Goal: Navigation & Orientation: Find specific page/section

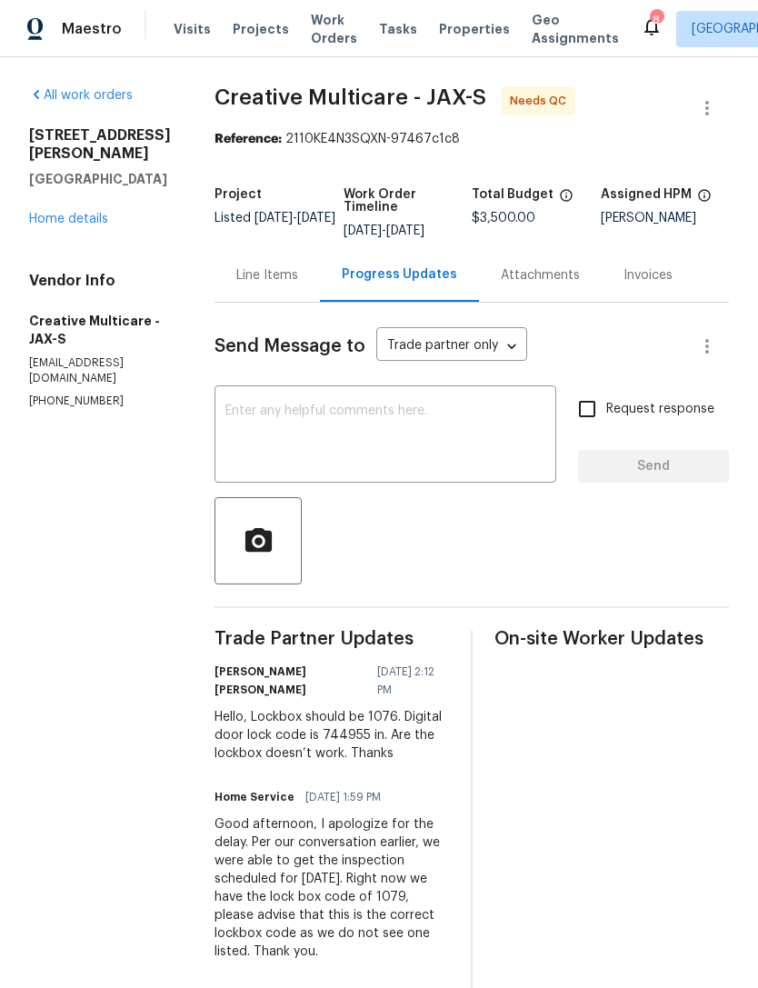
click at [46, 224] on link "Home details" at bounding box center [68, 219] width 79 height 13
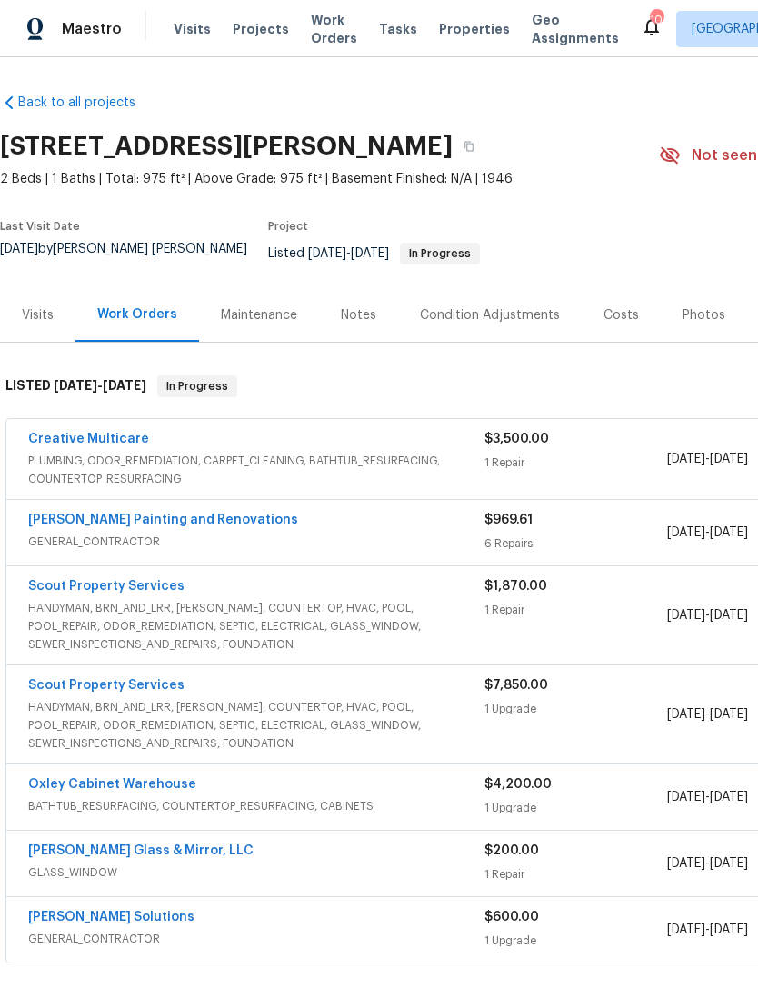
click at [334, 325] on div "Notes" at bounding box center [358, 315] width 79 height 54
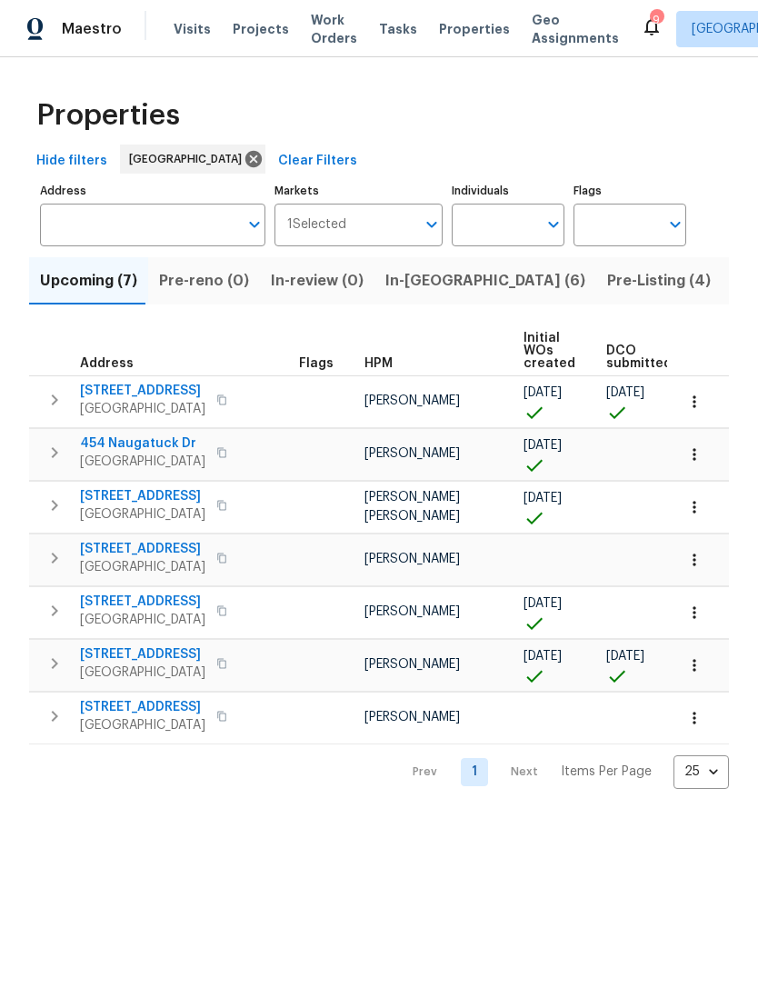
click at [641, 30] on icon at bounding box center [652, 26] width 22 height 22
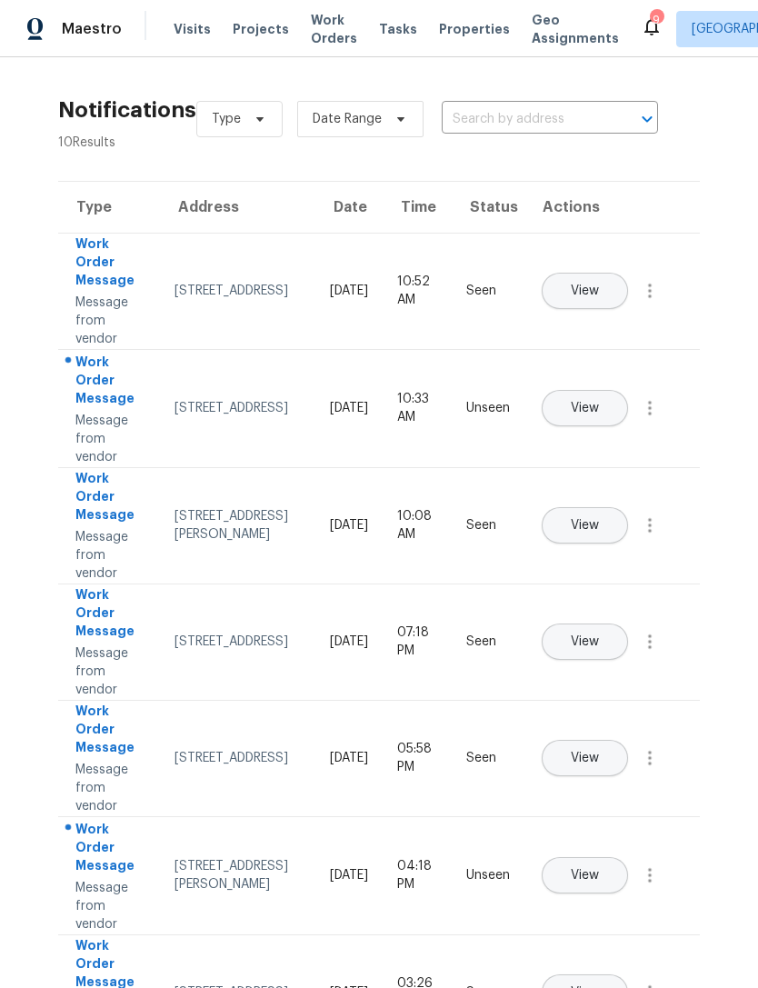
click at [118, 523] on div "Work Order Message" at bounding box center [110, 498] width 70 height 59
click at [216, 544] on div "[STREET_ADDRESS][PERSON_NAME]" at bounding box center [238, 525] width 126 height 36
click at [599, 526] on span "View" at bounding box center [585, 526] width 28 height 14
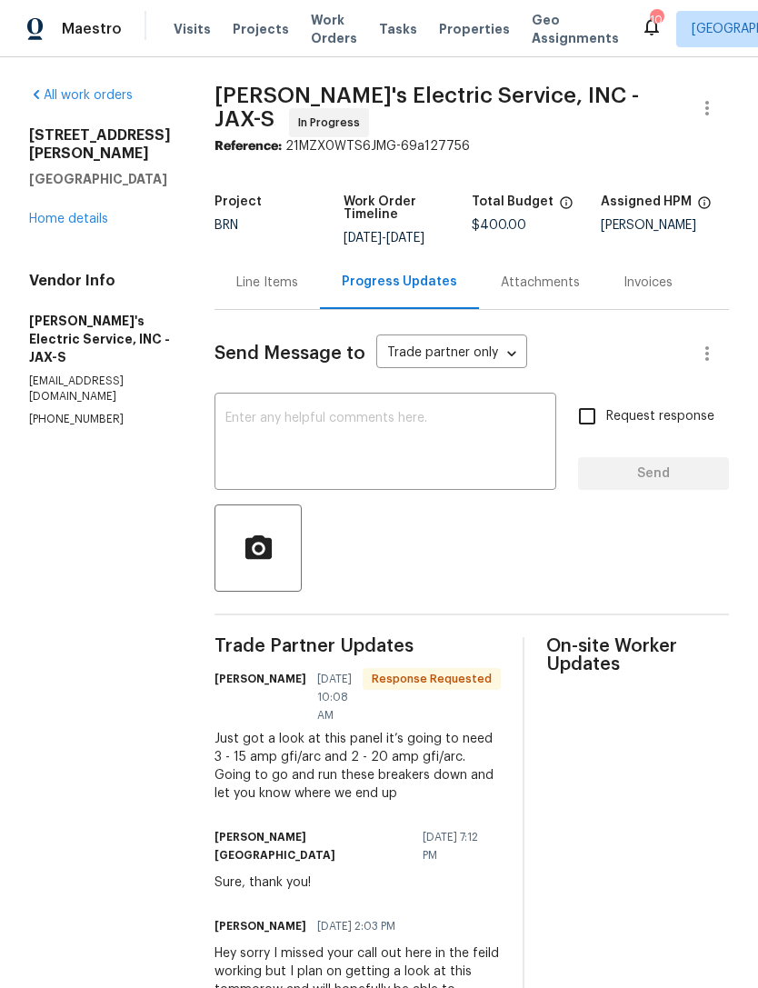
click at [249, 296] on div "Line Items" at bounding box center [267, 283] width 105 height 54
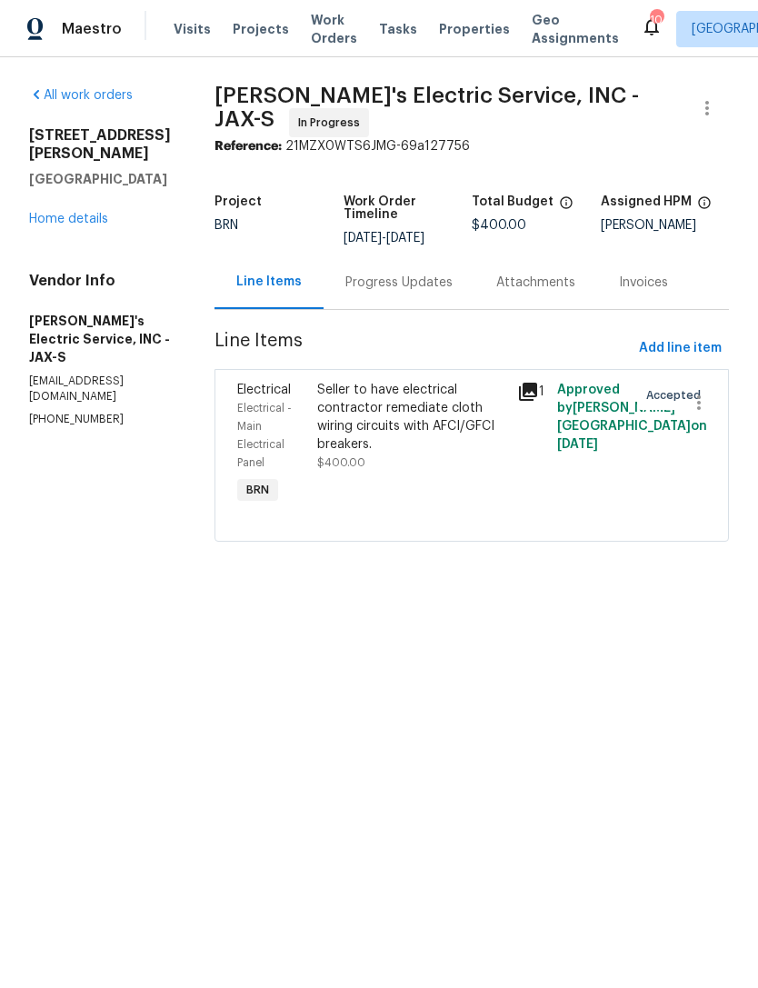
click at [61, 226] on link "Home details" at bounding box center [68, 219] width 79 height 13
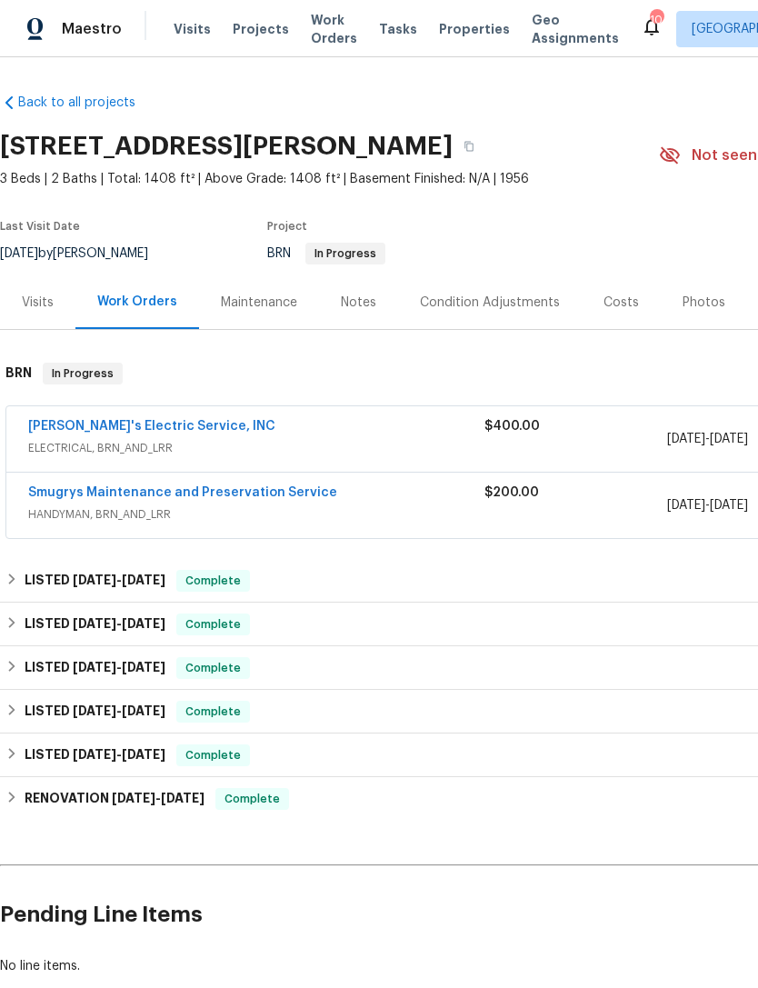
click at [697, 312] on div "Photos" at bounding box center [704, 303] width 43 height 18
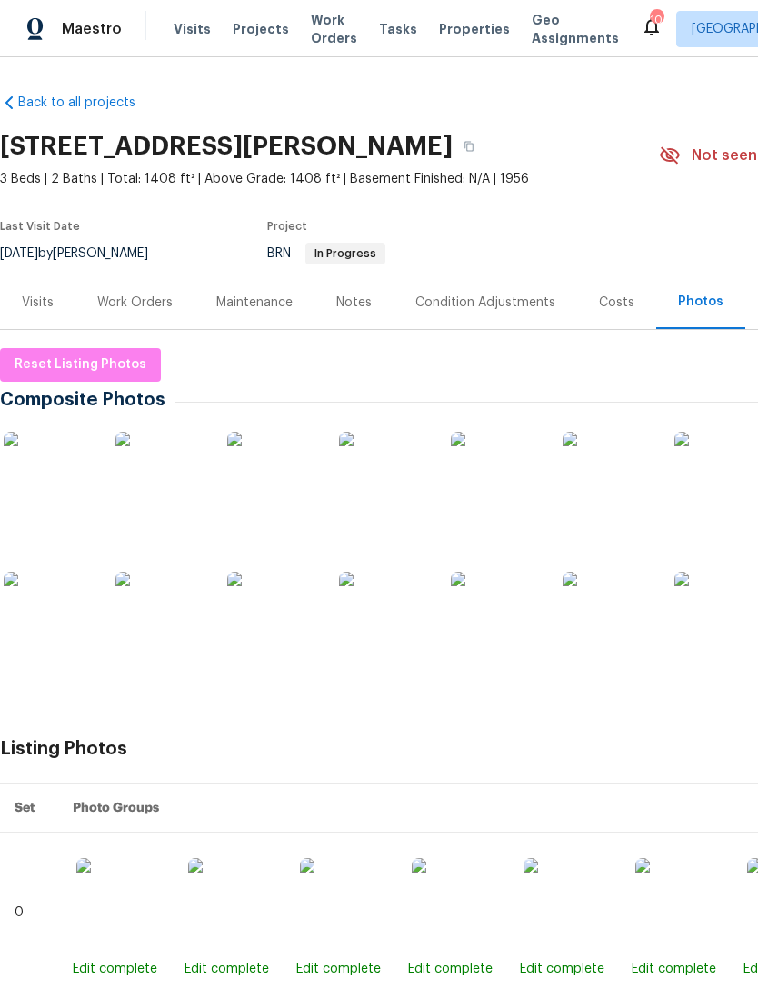
click at [52, 646] on img at bounding box center [49, 617] width 91 height 91
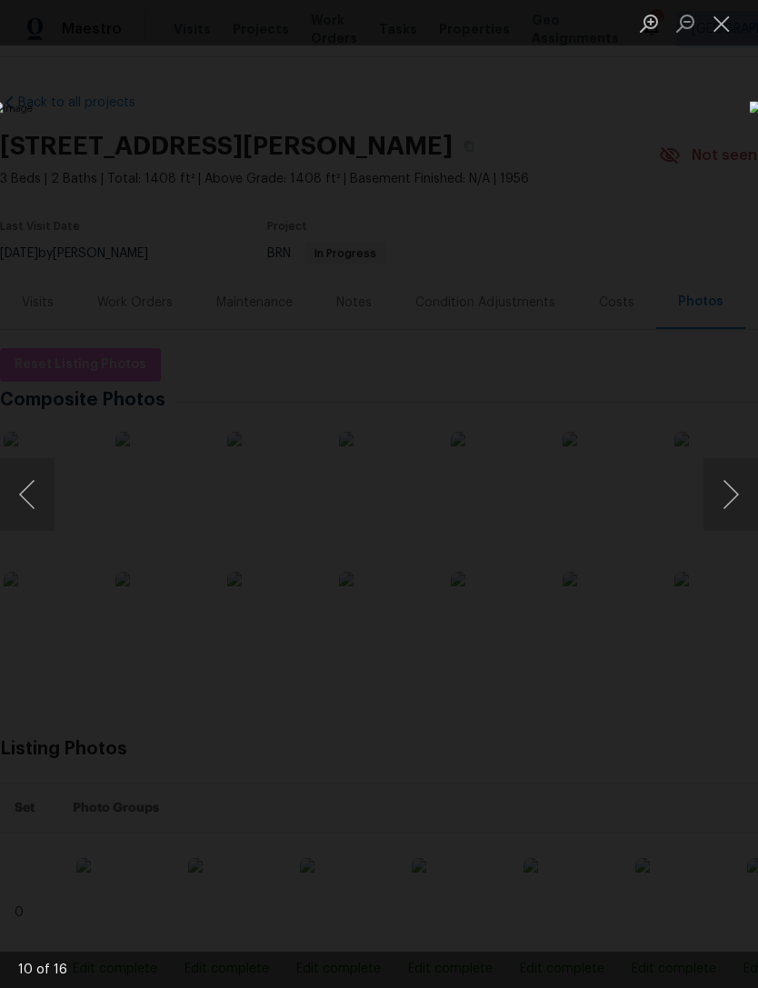
click at [687, 138] on div "Lightbox" at bounding box center [379, 494] width 758 height 988
